Goal: Find specific page/section: Find specific page/section

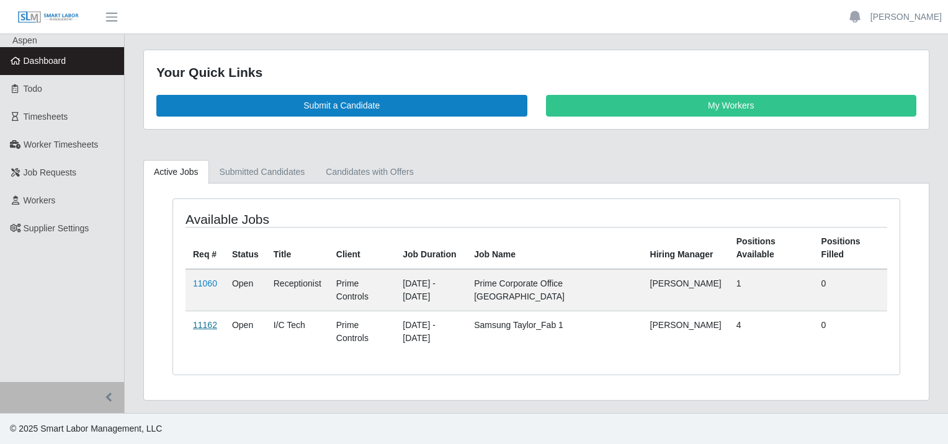
click at [207, 324] on link "11162" at bounding box center [205, 325] width 24 height 10
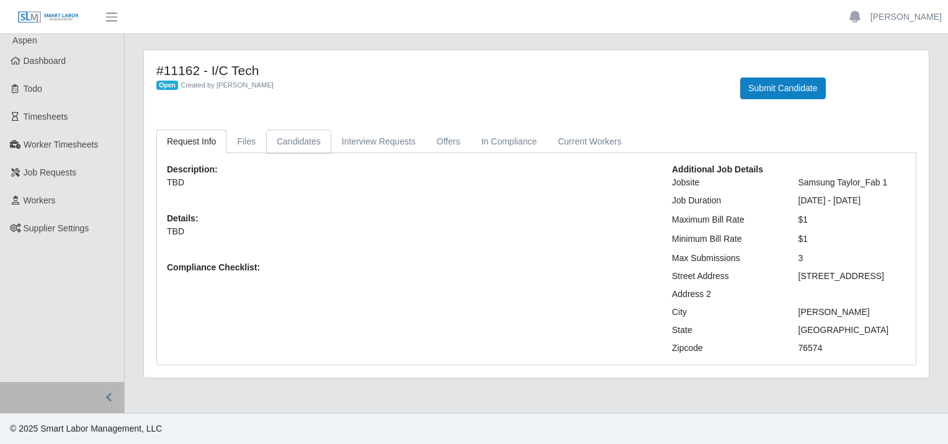
click at [295, 139] on link "Candidates" at bounding box center [298, 142] width 65 height 24
